Goal: Communication & Community: Ask a question

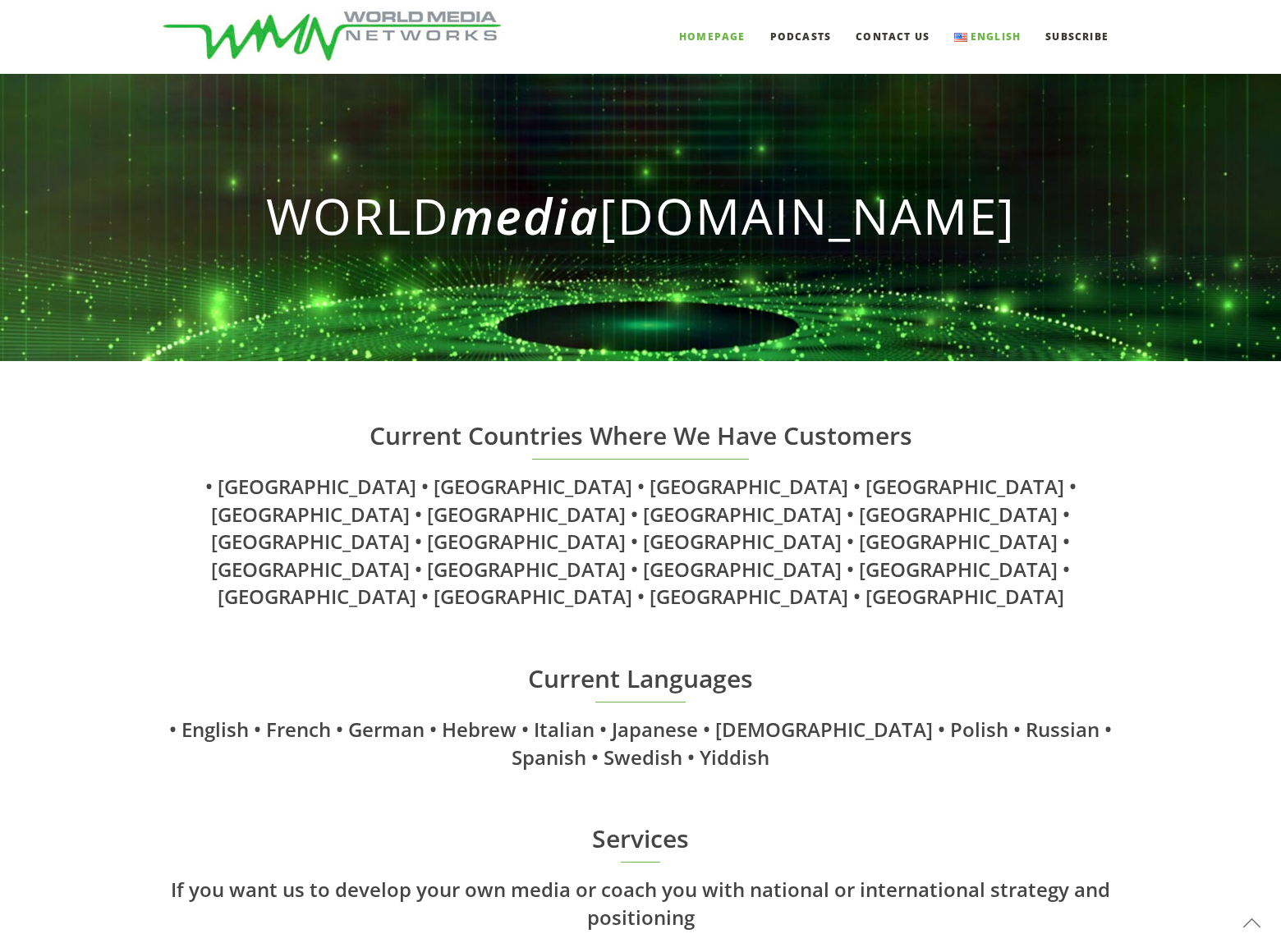
scroll to position [2006, 0]
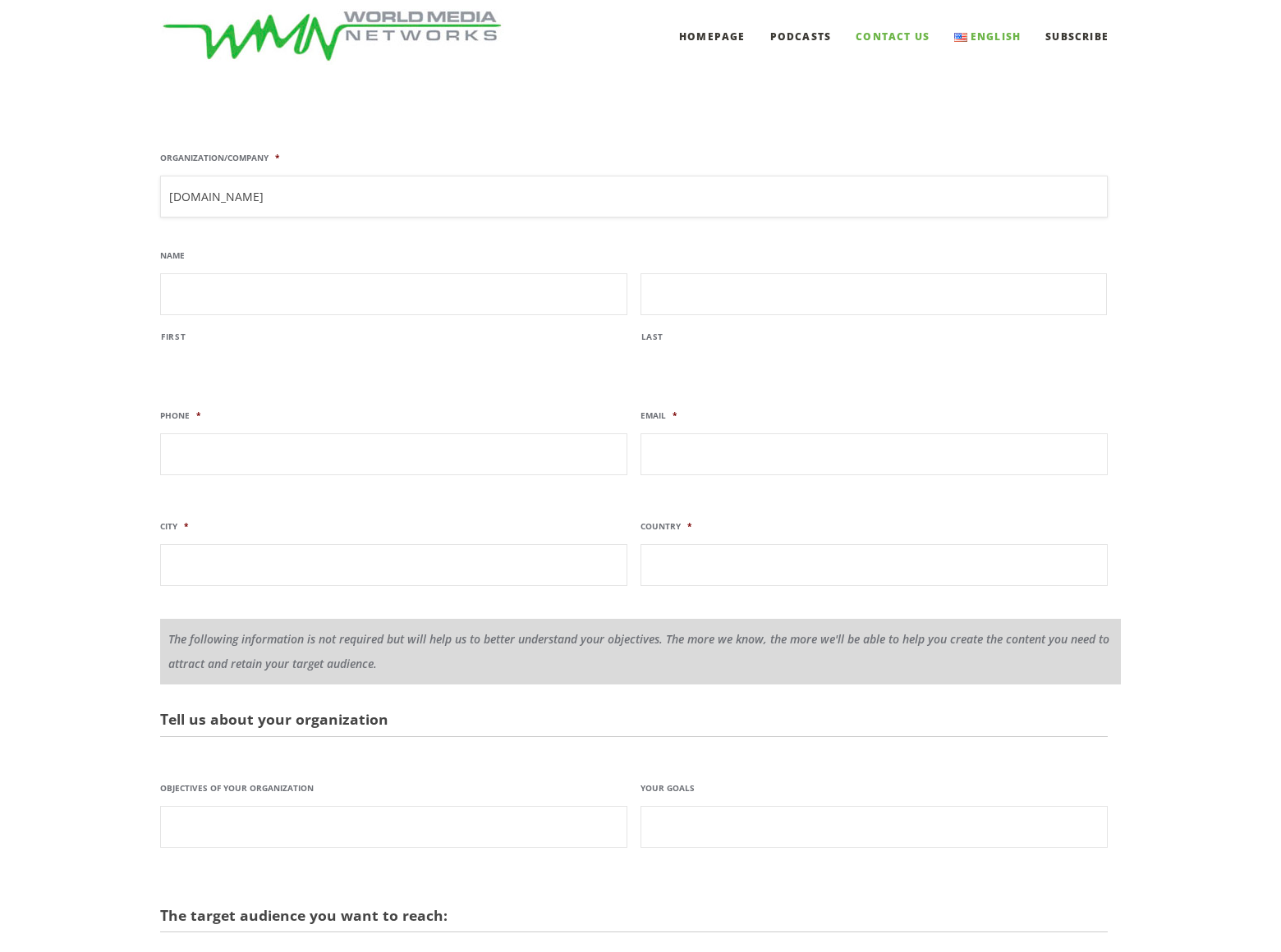
type input "DominatingKeywords.com"
type input "Gary"
type input "Miller"
type input "(805) 400-2077"
type input "garymiller@dominatingkeywords.com"
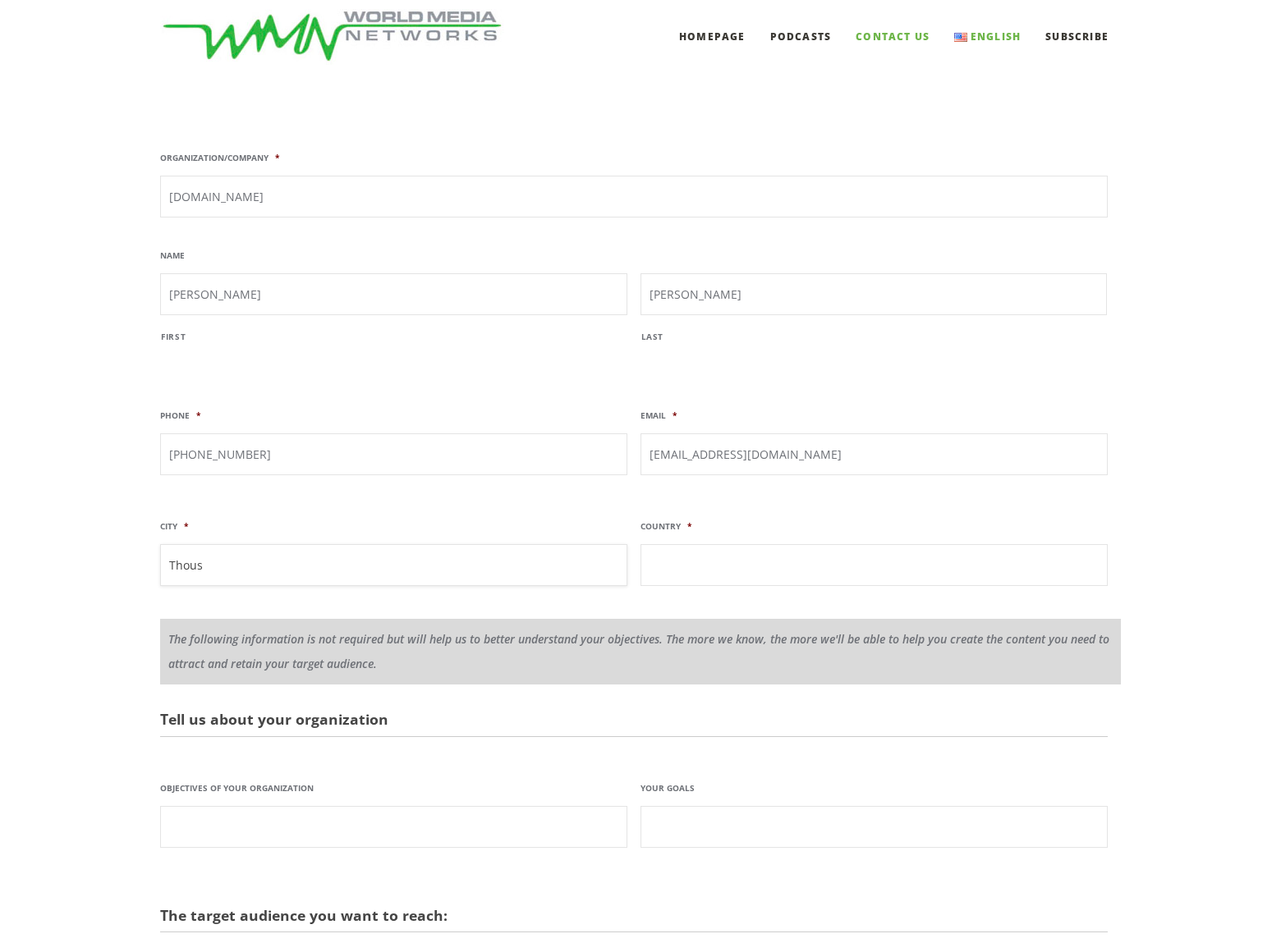
scroll to position [351, 0]
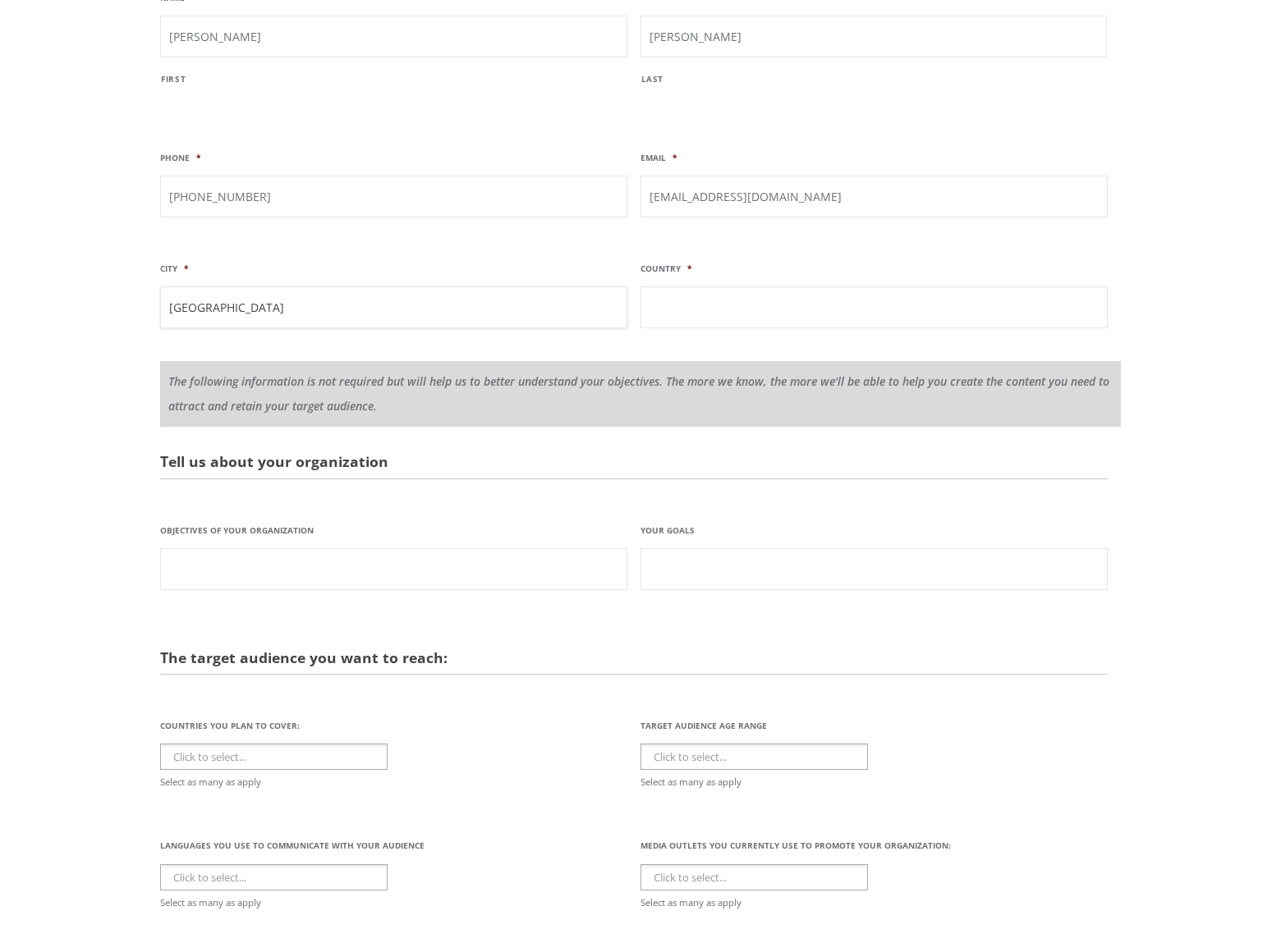
type input "Thousand Oaks"
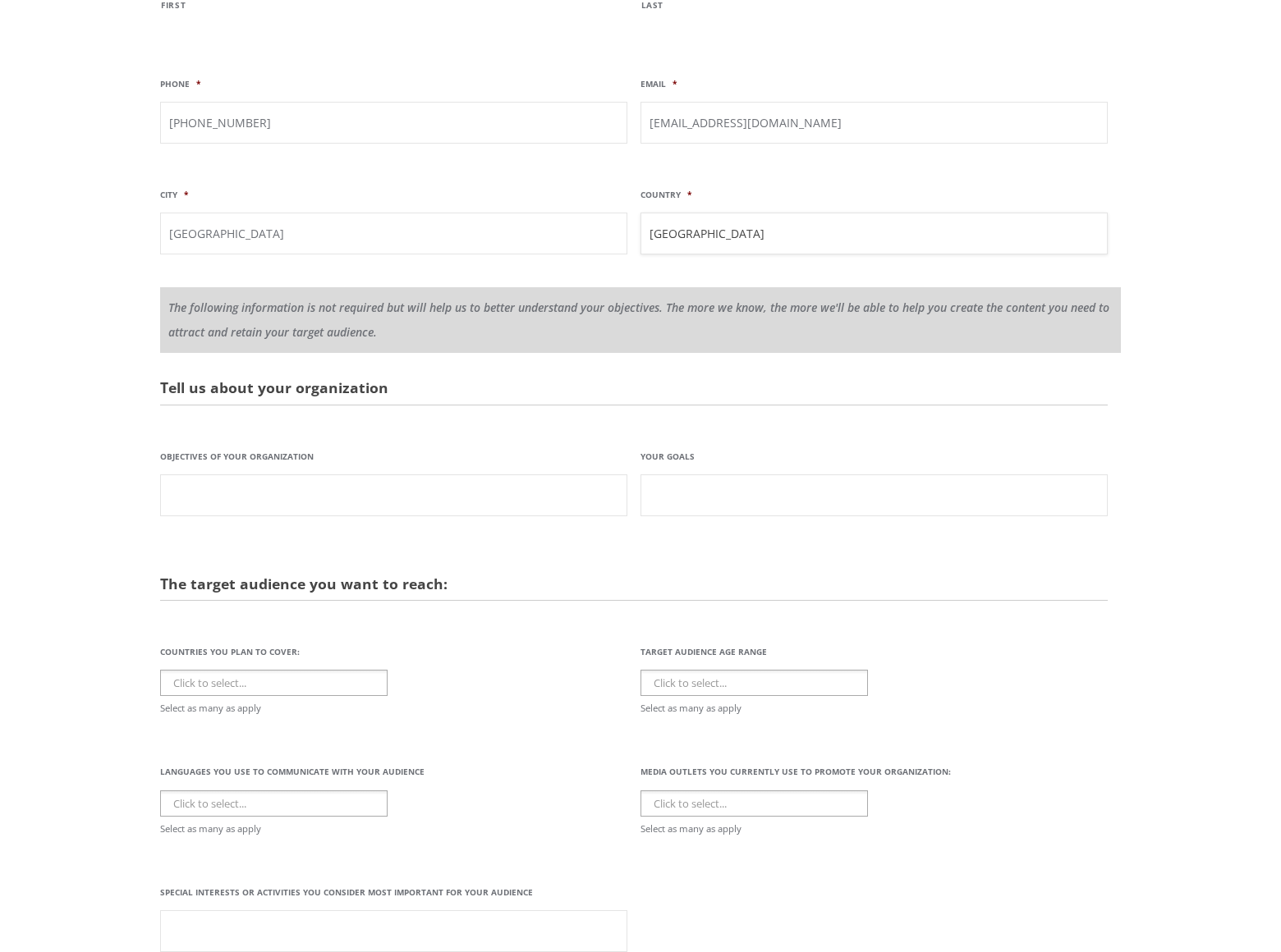
type input "USA"
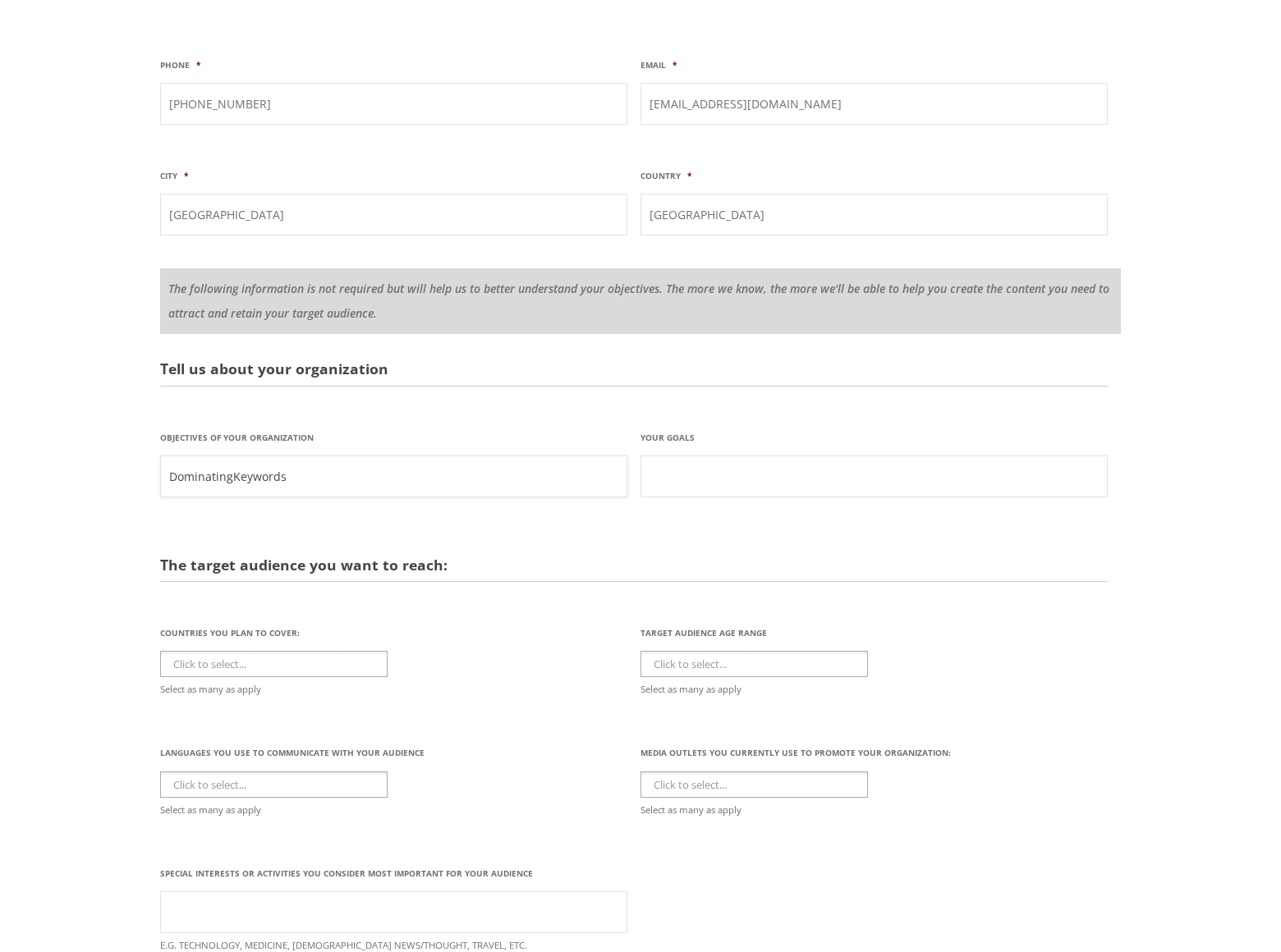
type input "DominatingKeywords"
type input "banners"
click at [640, 270] on li "The following information is not required but will help us to better understand…" at bounding box center [640, 300] width 961 height 66
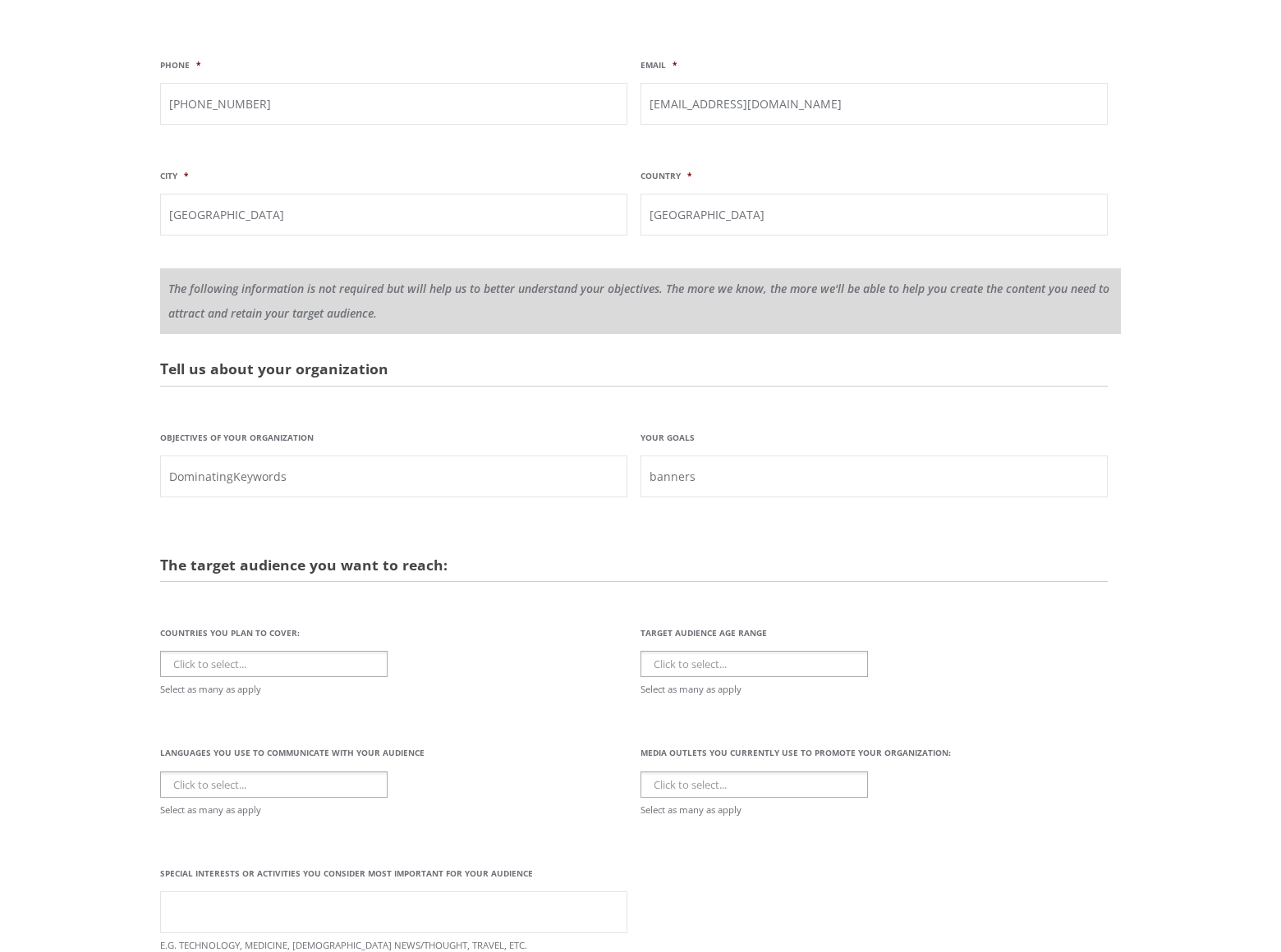
click at [640, 270] on li "The following information is not required but will help us to better understand…" at bounding box center [640, 300] width 961 height 66
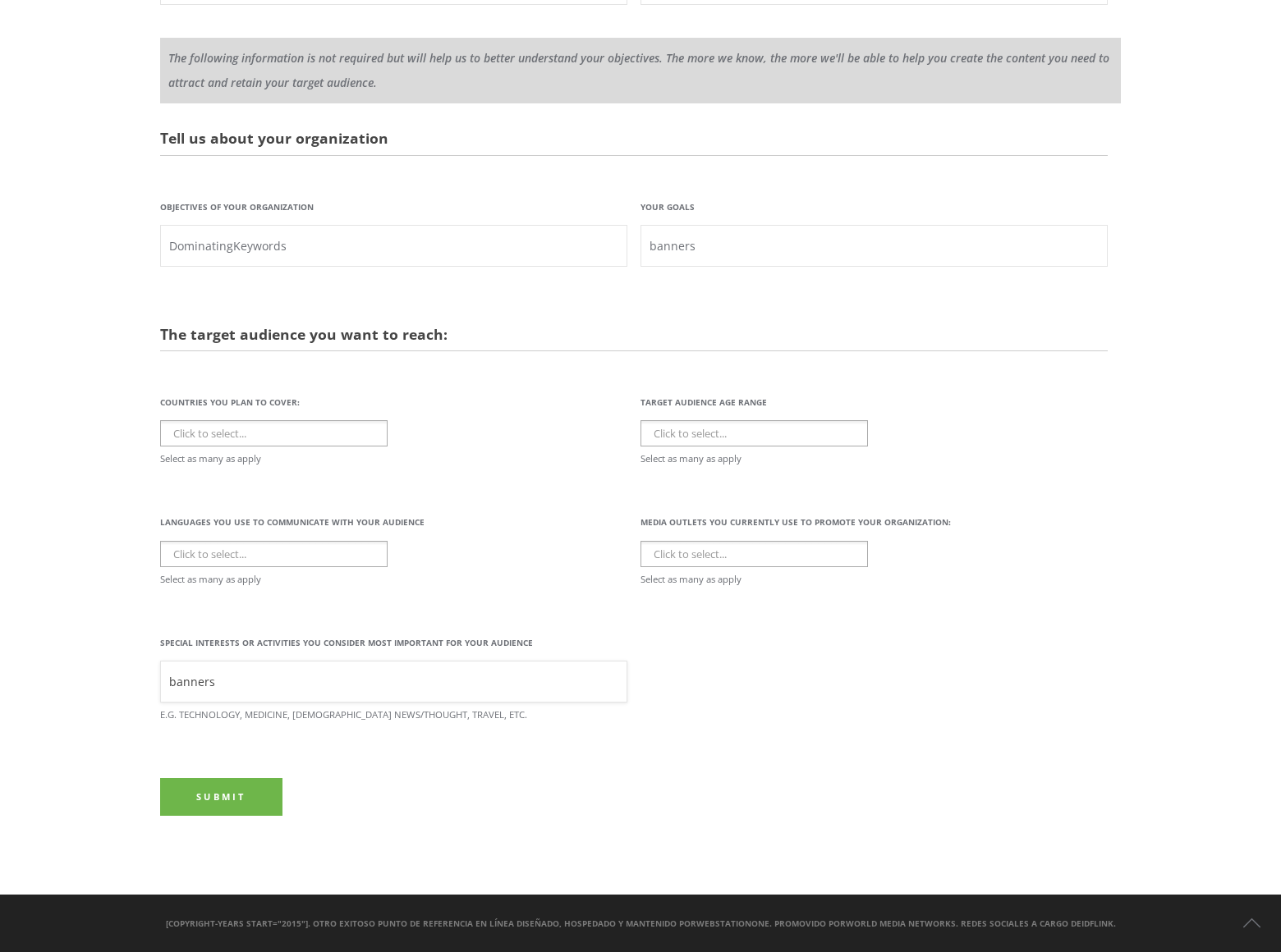
type input "banners"
click at [221, 797] on input "Submit" at bounding box center [221, 797] width 122 height 38
